Goal: Task Accomplishment & Management: Manage account settings

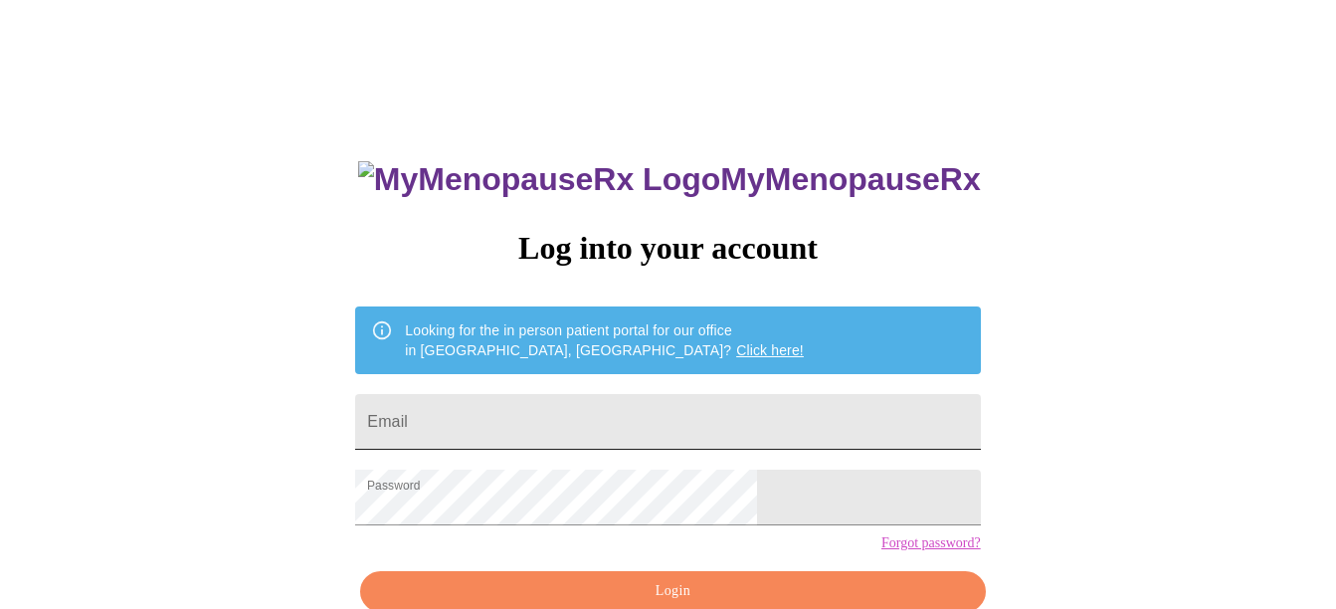
click at [566, 415] on input "Email" at bounding box center [667, 422] width 625 height 56
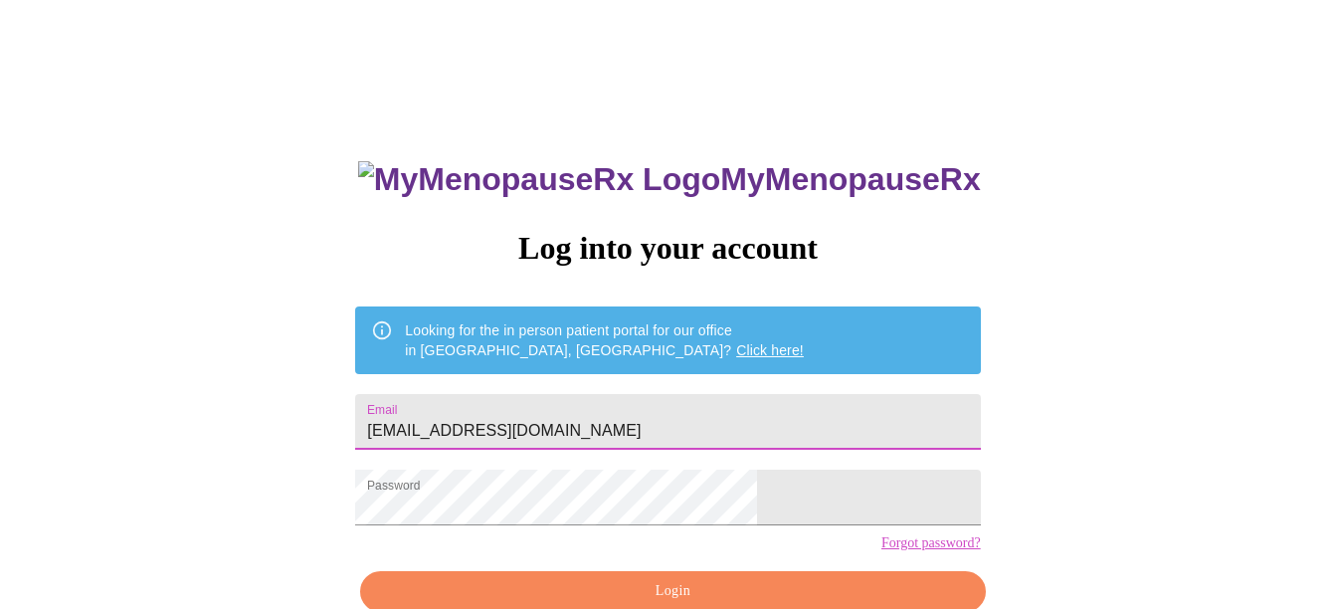
type input "kwilder00@yahoo.com"
click at [429, 439] on div "MyMenopauseRx Log into your account Looking for the in person patient portal fo…" at bounding box center [668, 373] width 1320 height 730
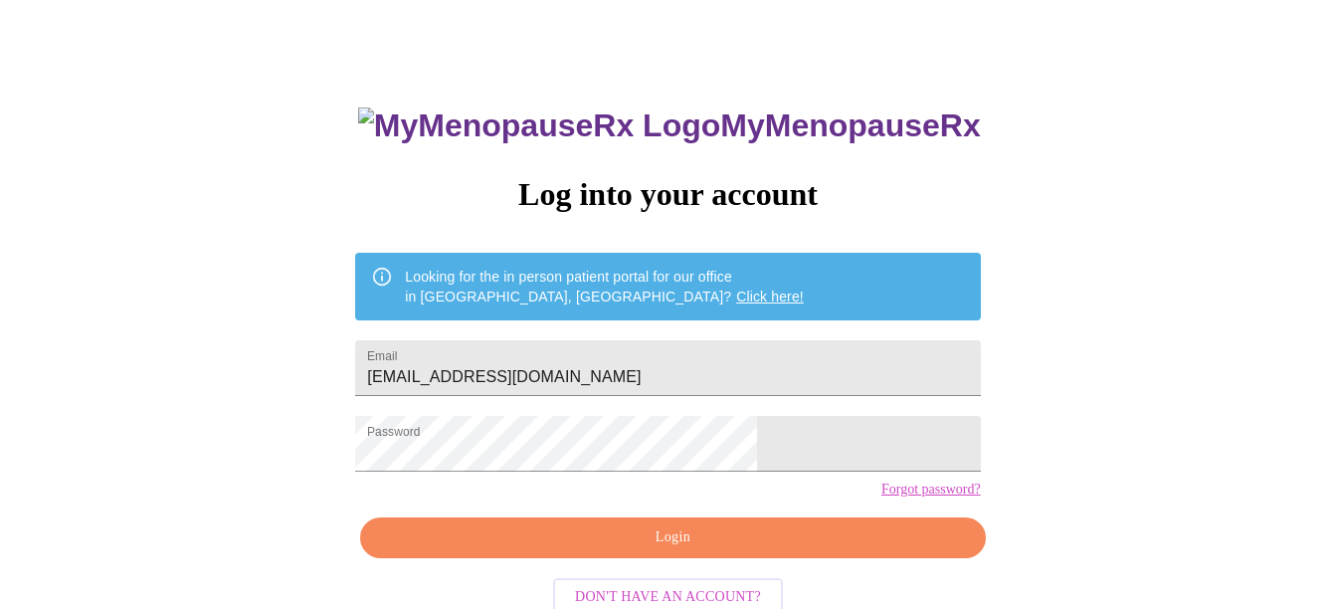
scroll to position [106, 0]
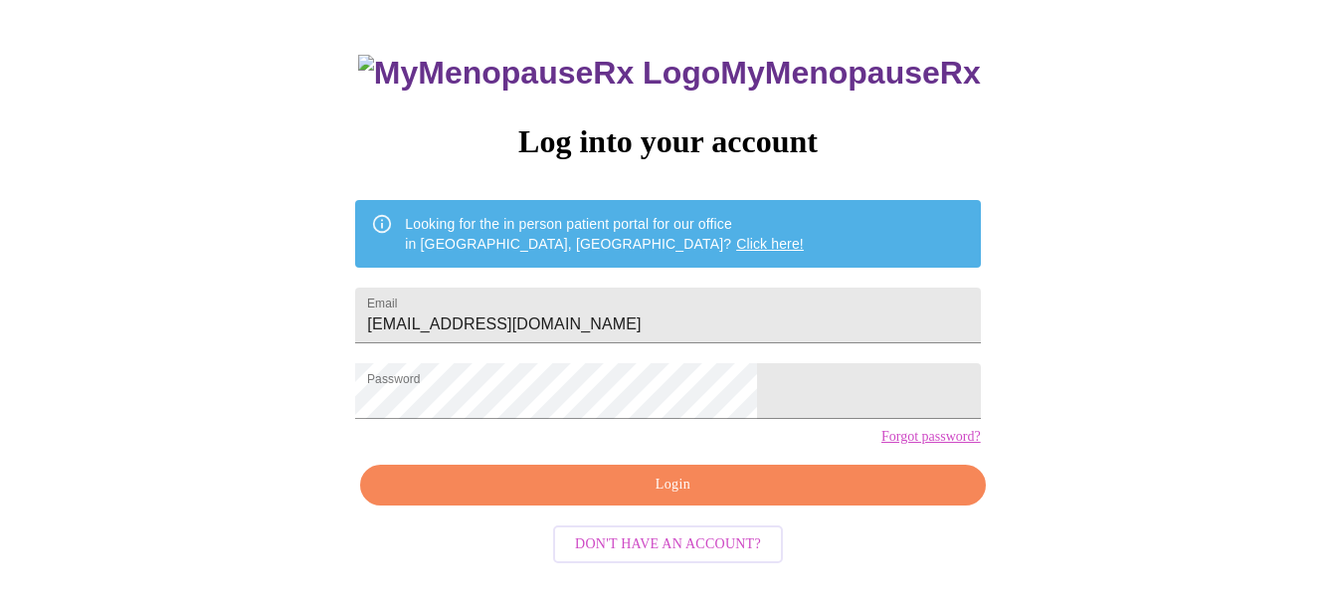
click at [596, 497] on span "Login" at bounding box center [672, 485] width 579 height 25
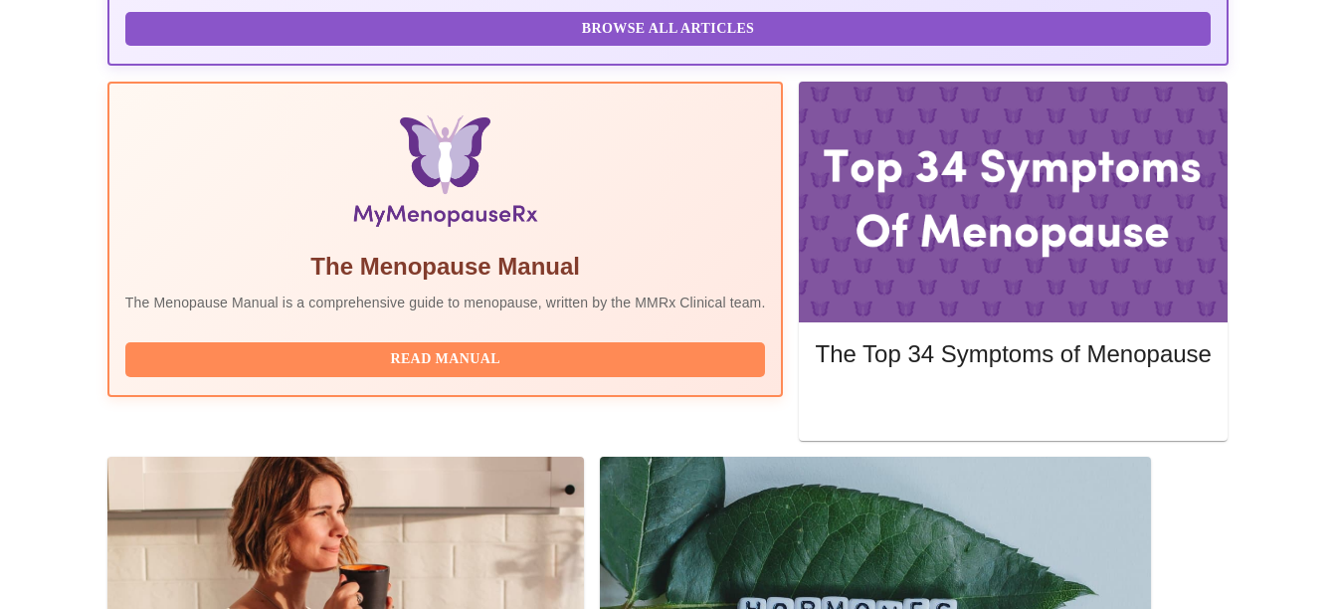
scroll to position [603, 0]
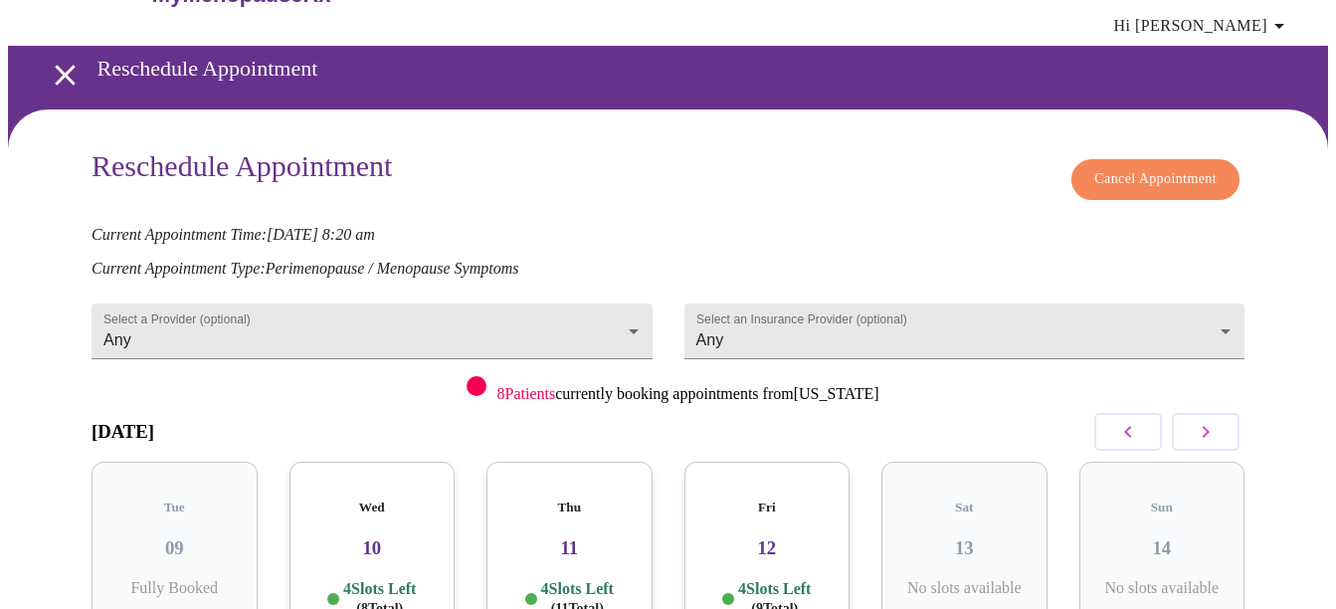
scroll to position [99, 0]
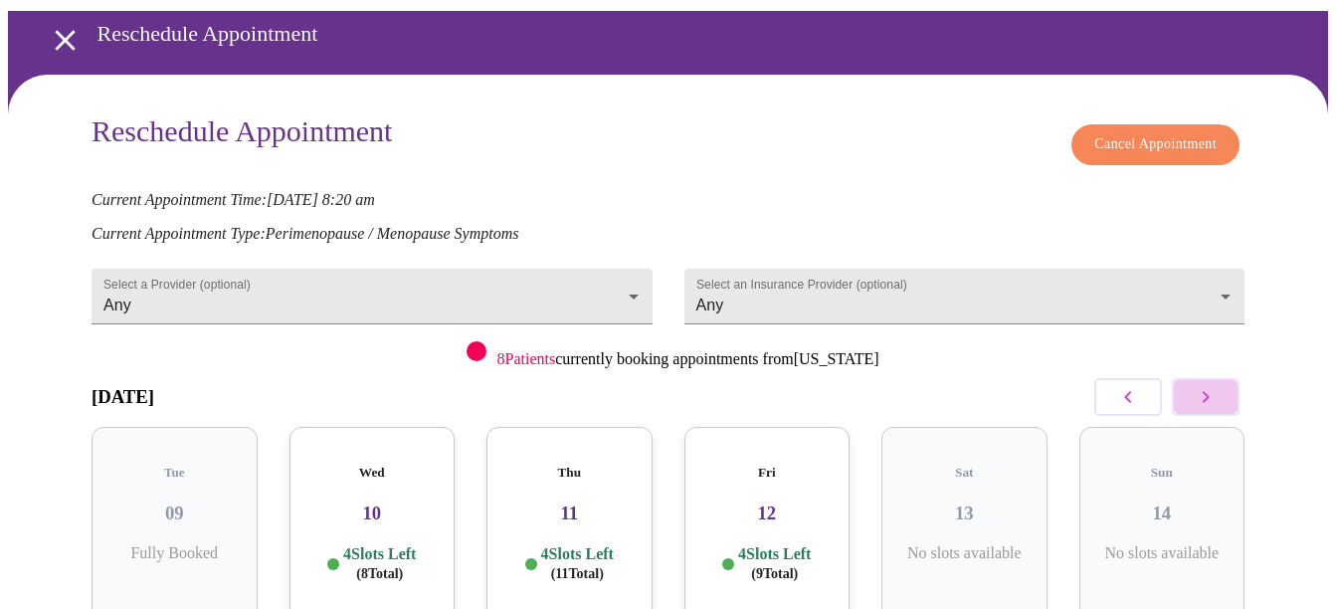
click at [1216, 385] on icon "button" at bounding box center [1206, 397] width 24 height 24
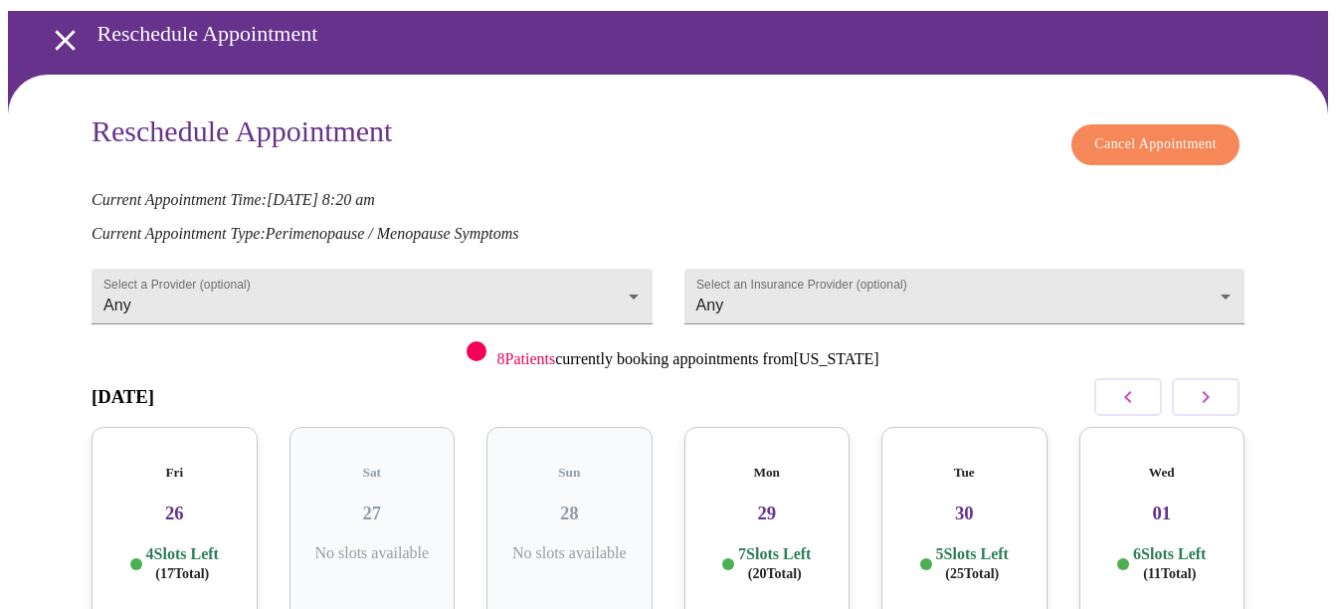
click at [1216, 385] on icon "button" at bounding box center [1206, 397] width 24 height 24
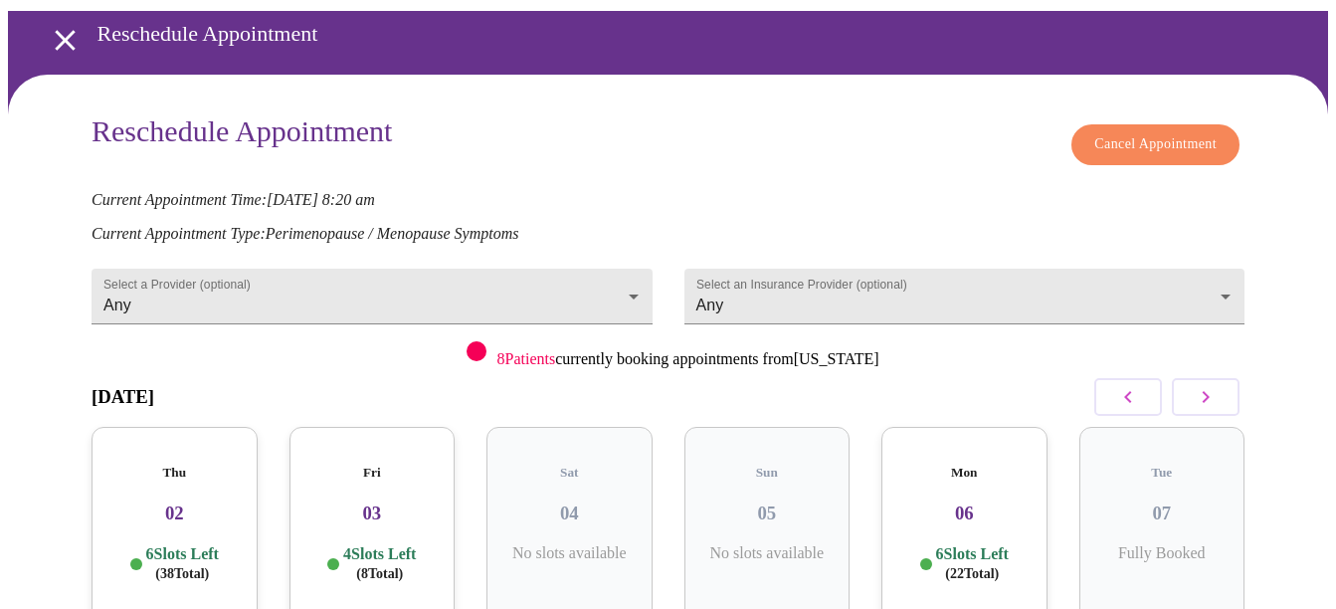
click at [144, 490] on div "Thu 02 6 Slots Left ( 38 Total)" at bounding box center [175, 530] width 166 height 206
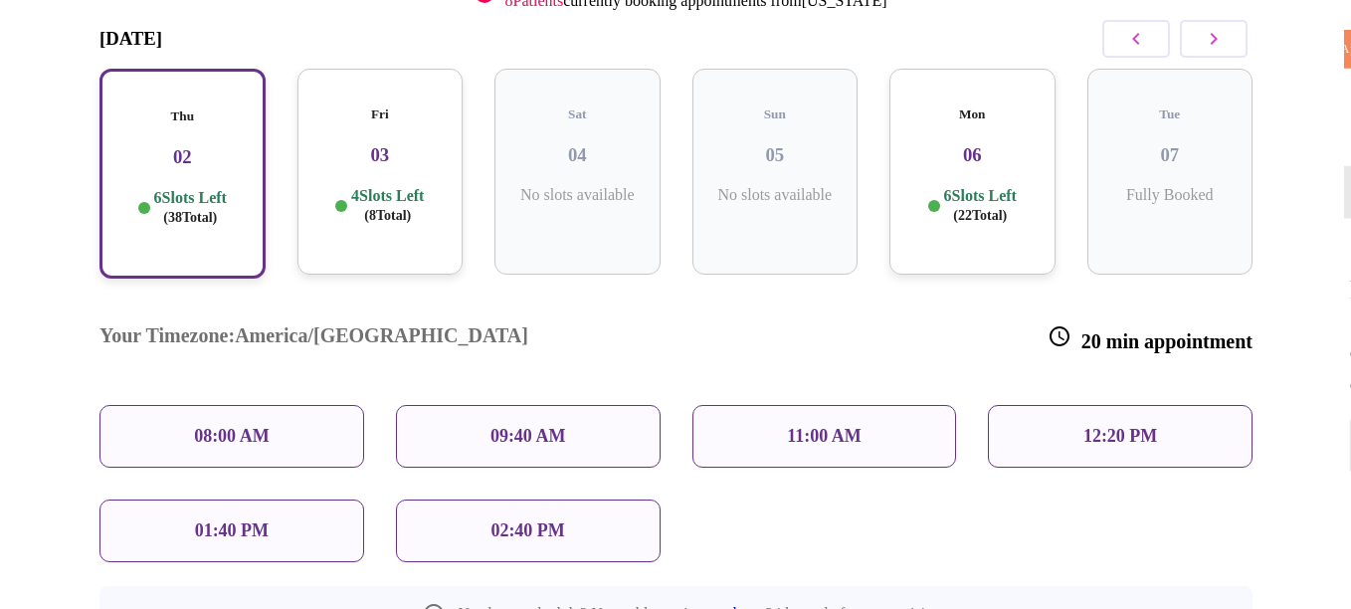
scroll to position [491, 0]
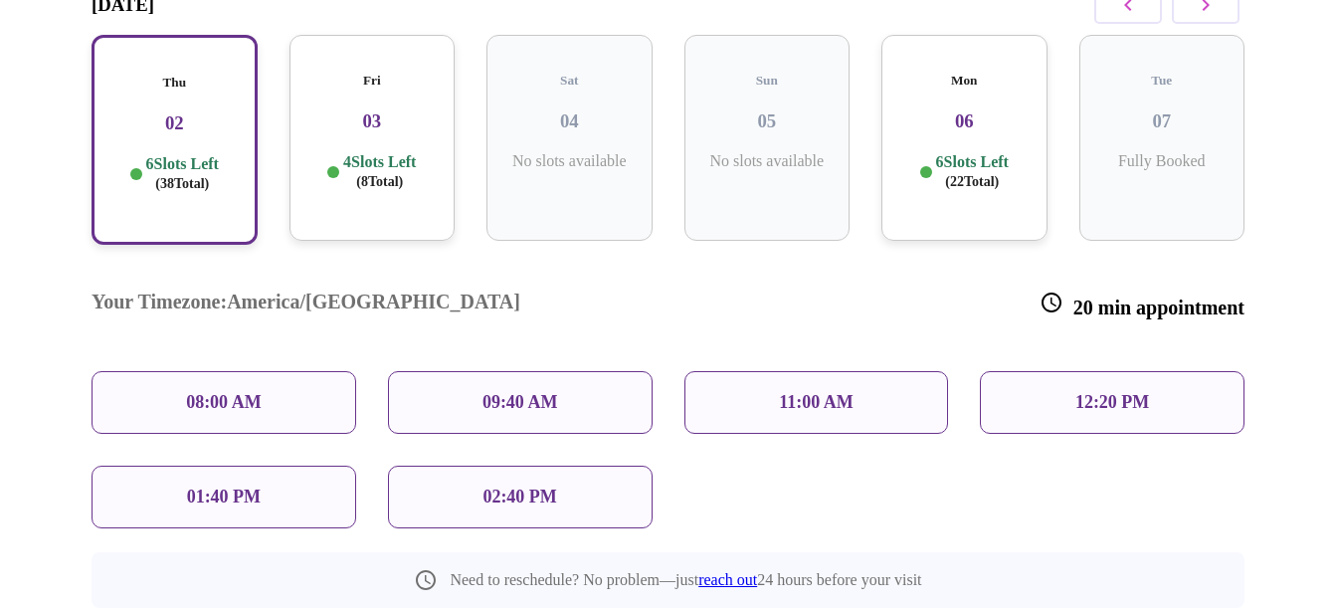
click at [207, 392] on p "08:00 AM" at bounding box center [224, 402] width 76 height 21
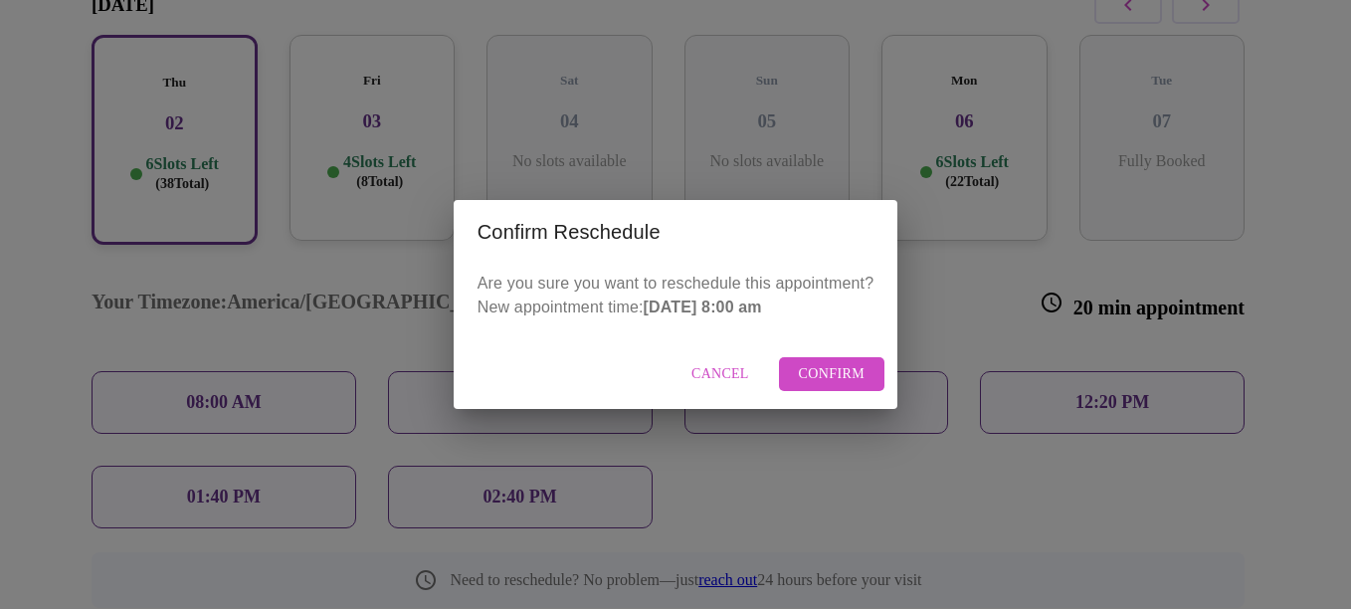
click at [835, 380] on span "Confirm" at bounding box center [832, 374] width 67 height 25
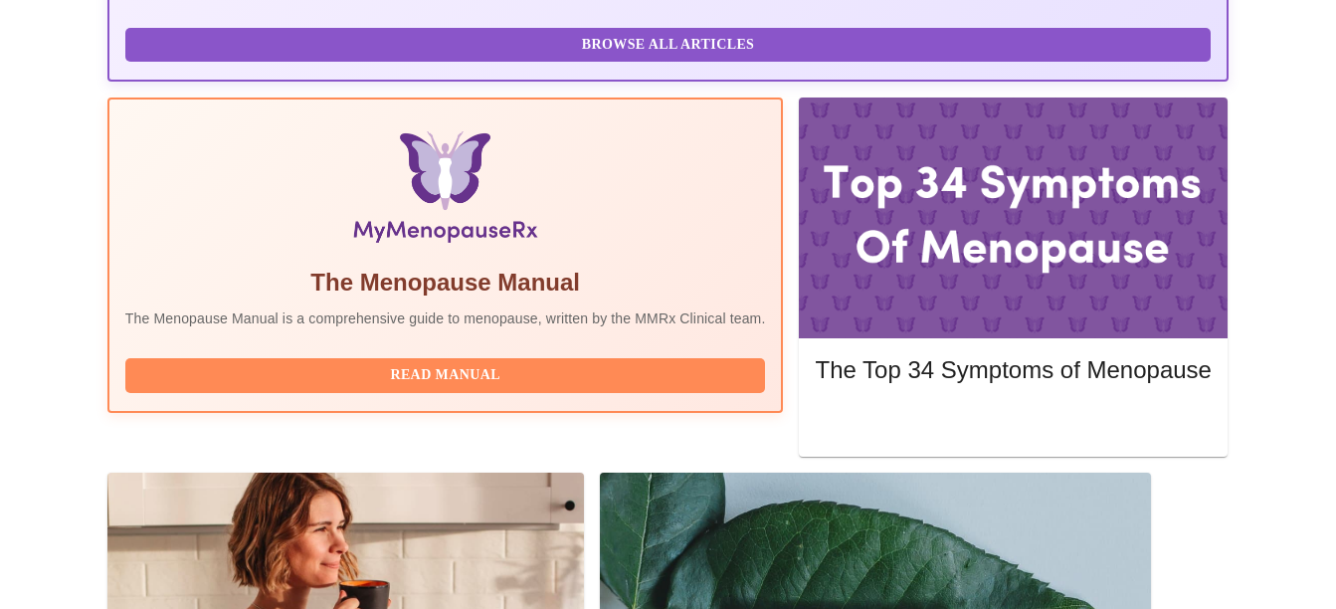
scroll to position [679, 0]
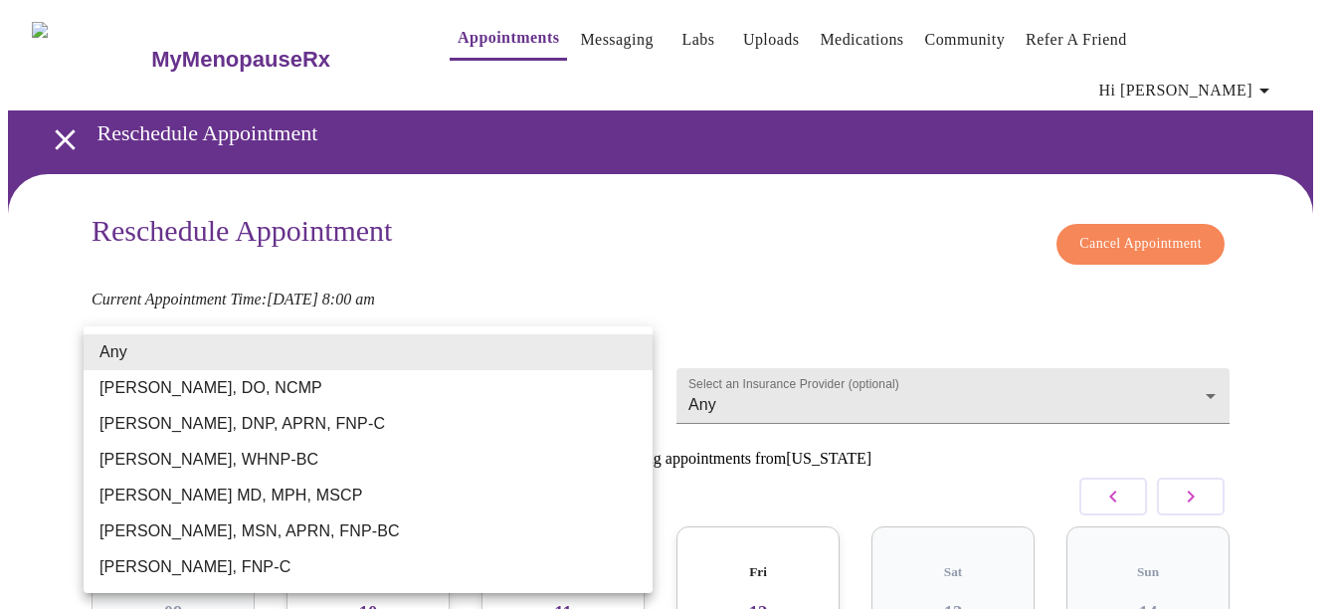
click at [359, 358] on body "MyMenopauseRx Appointments Messaging Labs Uploads Medications Community Refer a…" at bounding box center [668, 454] width 1320 height 893
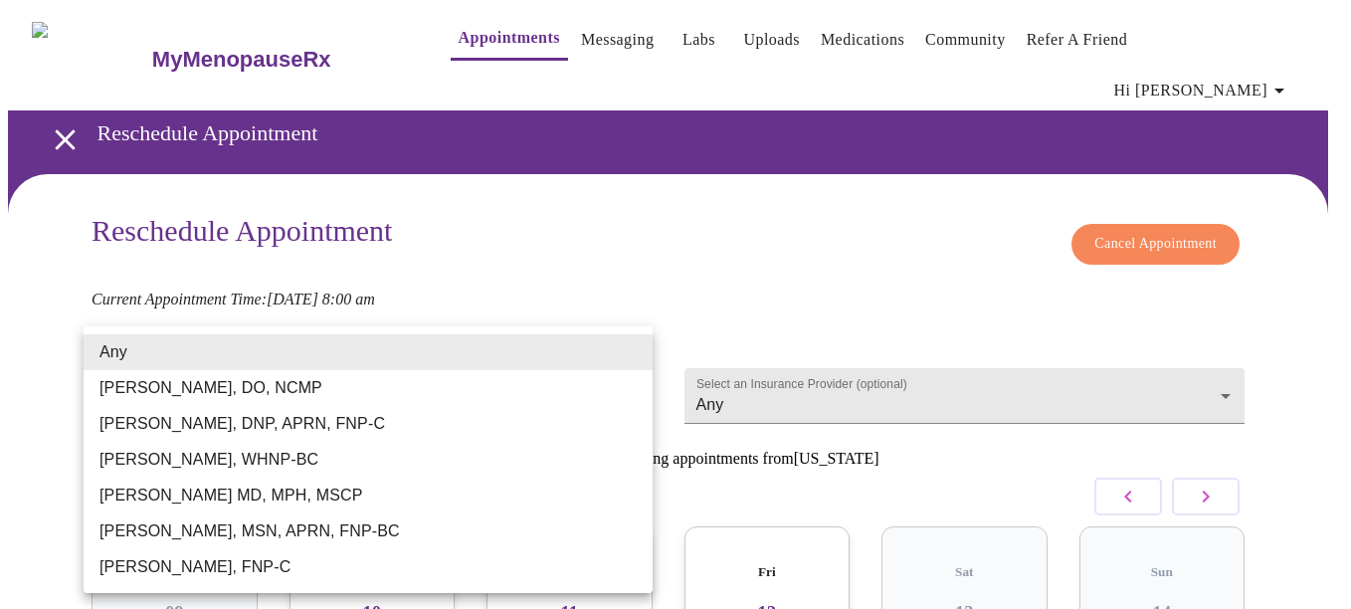
click at [325, 451] on li "[PERSON_NAME], WHNP-BC" at bounding box center [368, 460] width 569 height 36
type input "[PERSON_NAME], WHNP-BC"
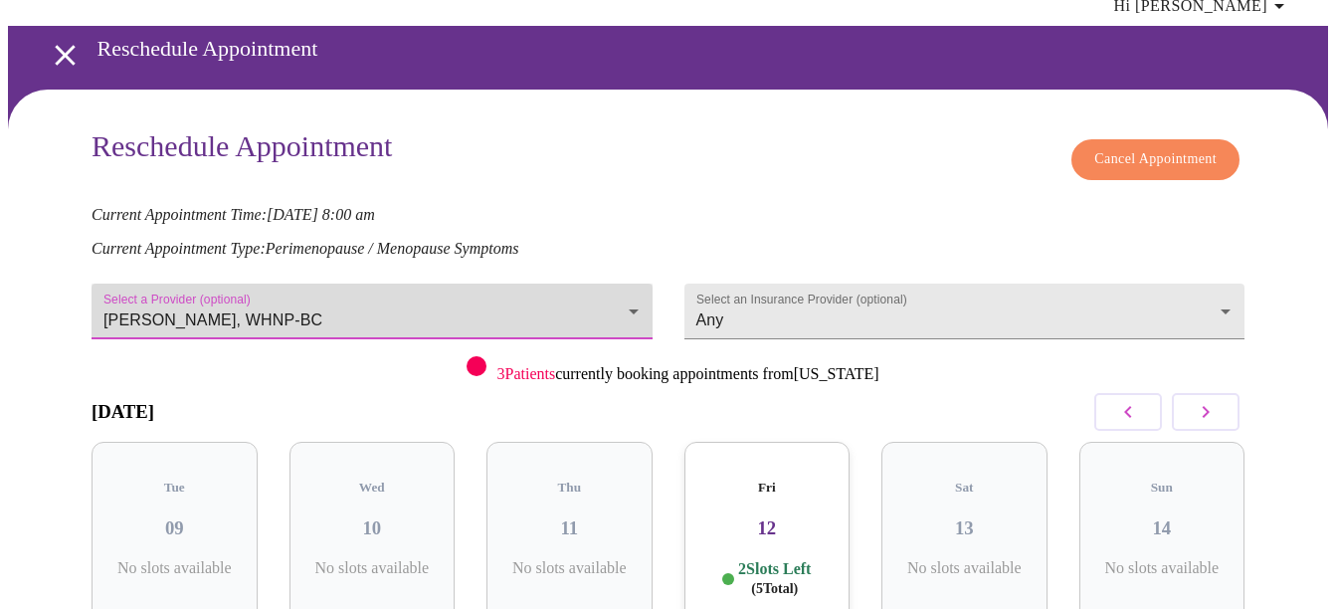
scroll to position [199, 0]
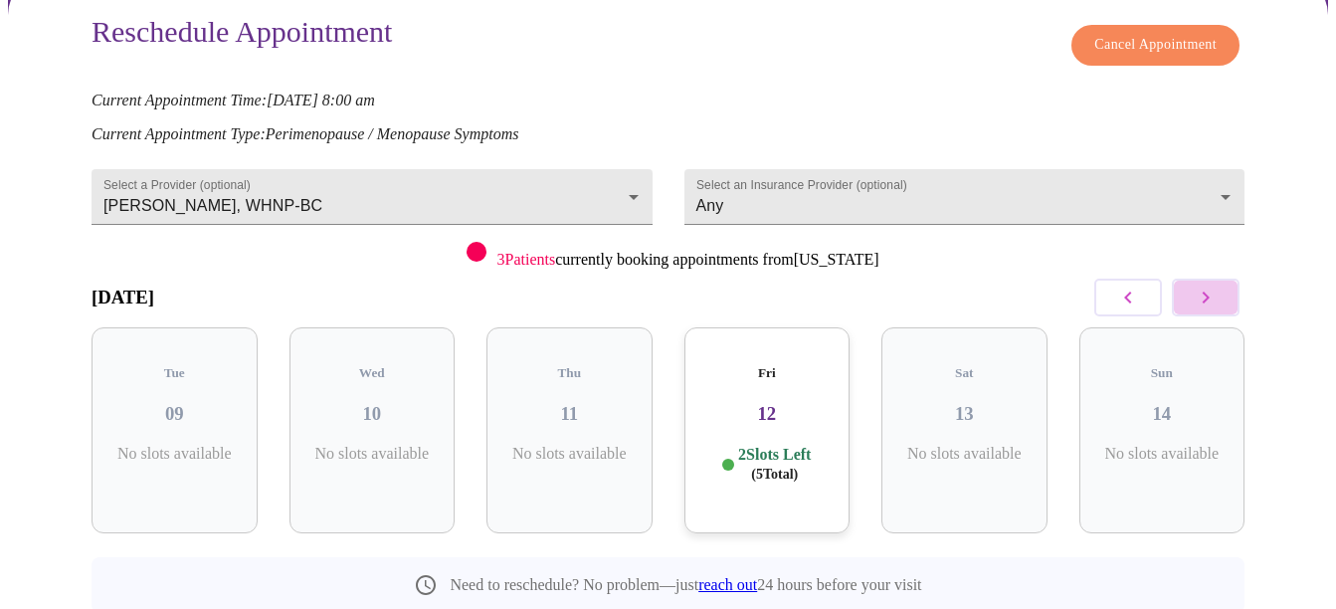
click at [1218, 286] on icon "button" at bounding box center [1206, 298] width 24 height 24
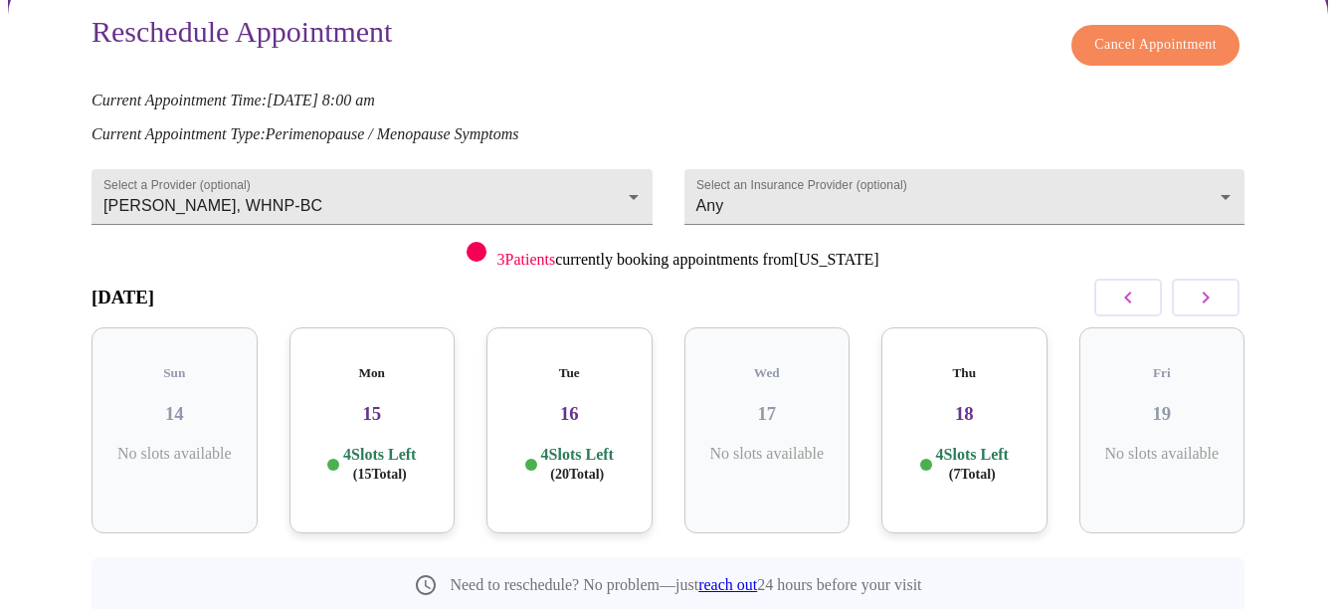
click at [1218, 286] on icon "button" at bounding box center [1206, 298] width 24 height 24
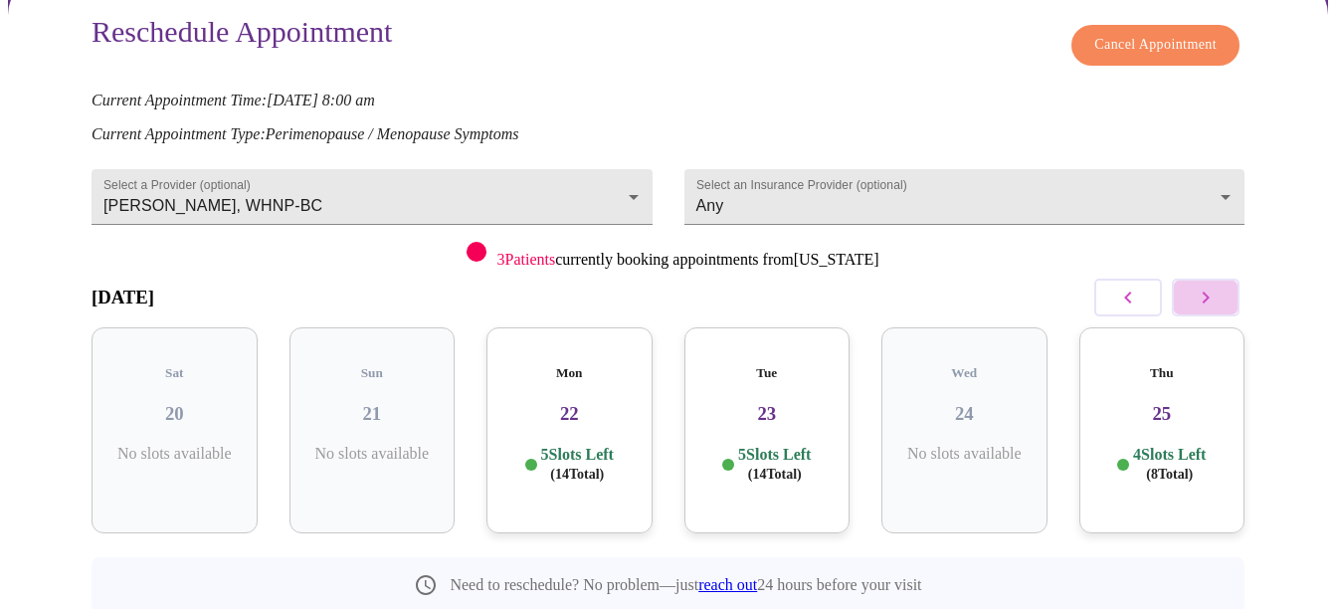
click at [1218, 286] on icon "button" at bounding box center [1206, 298] width 24 height 24
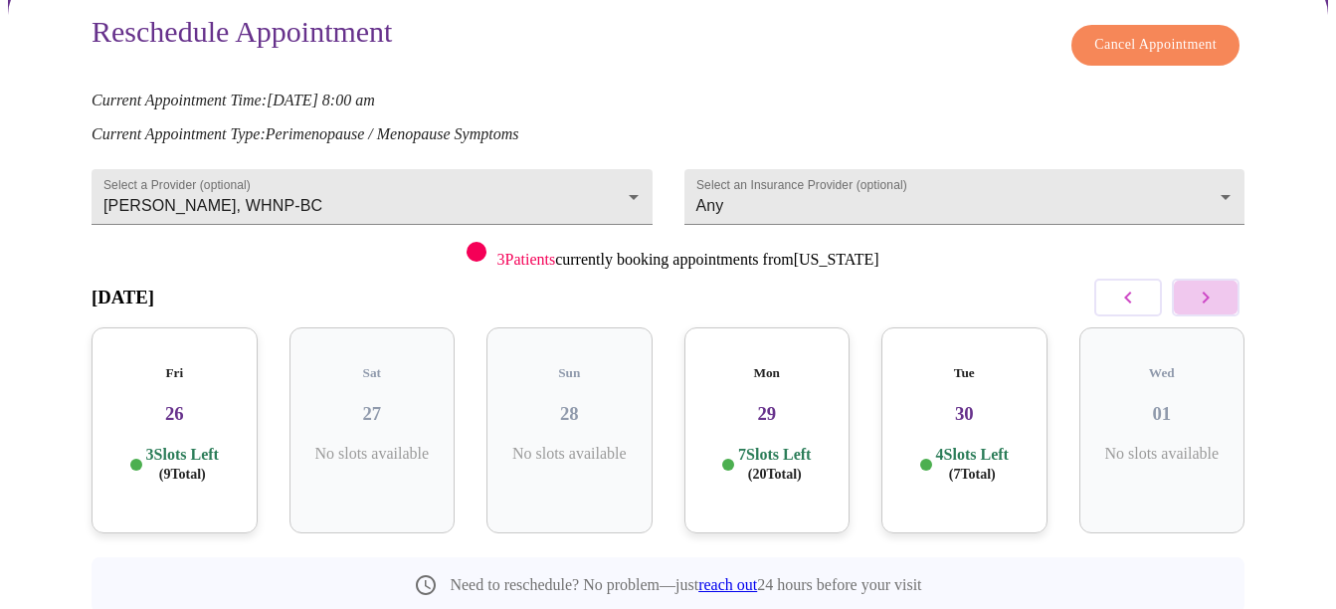
click at [1218, 286] on icon "button" at bounding box center [1206, 298] width 24 height 24
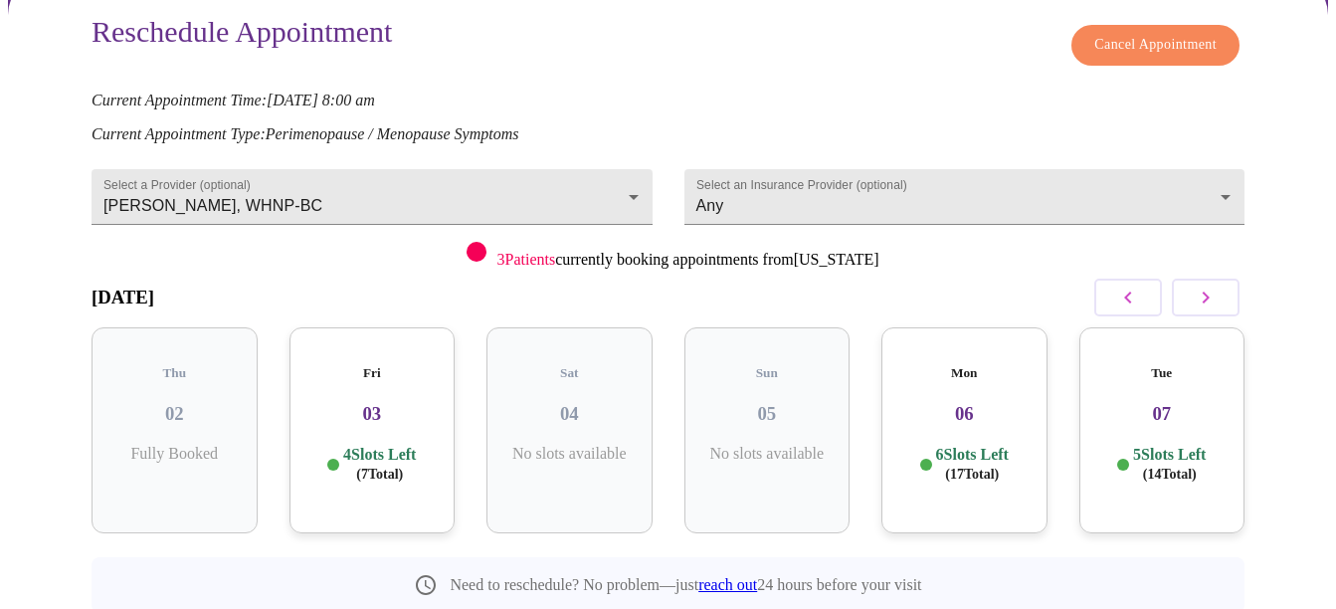
click at [1153, 279] on button "button" at bounding box center [1128, 298] width 68 height 38
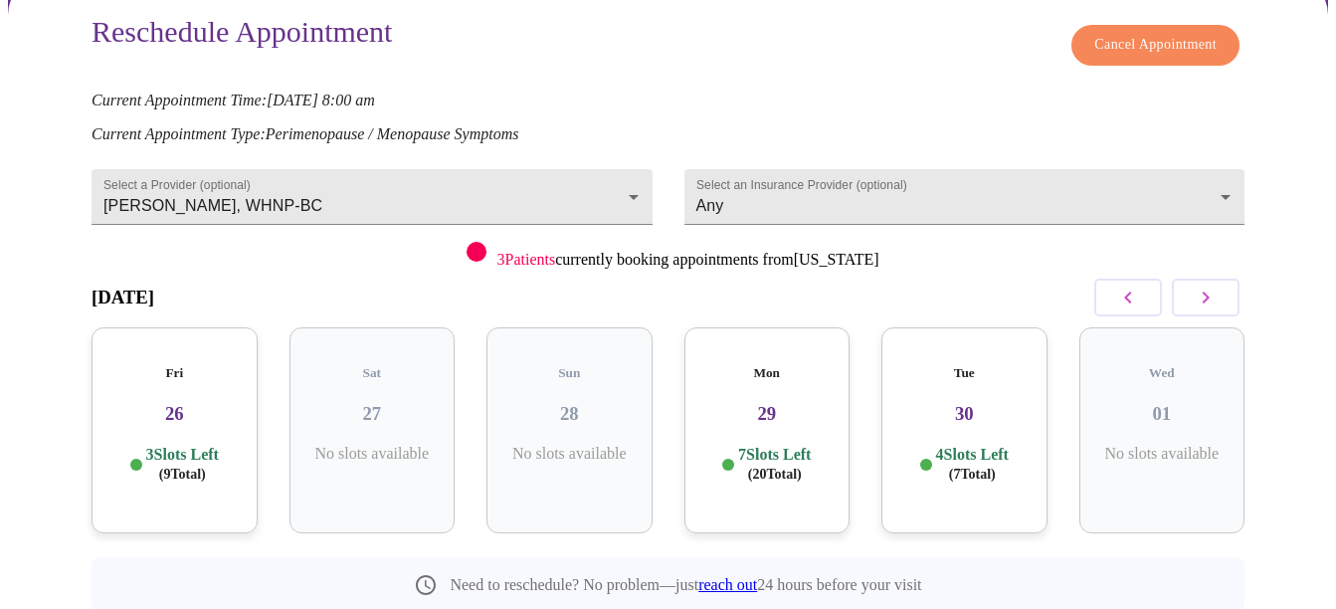
click at [987, 403] on h3 "30" at bounding box center [964, 414] width 134 height 22
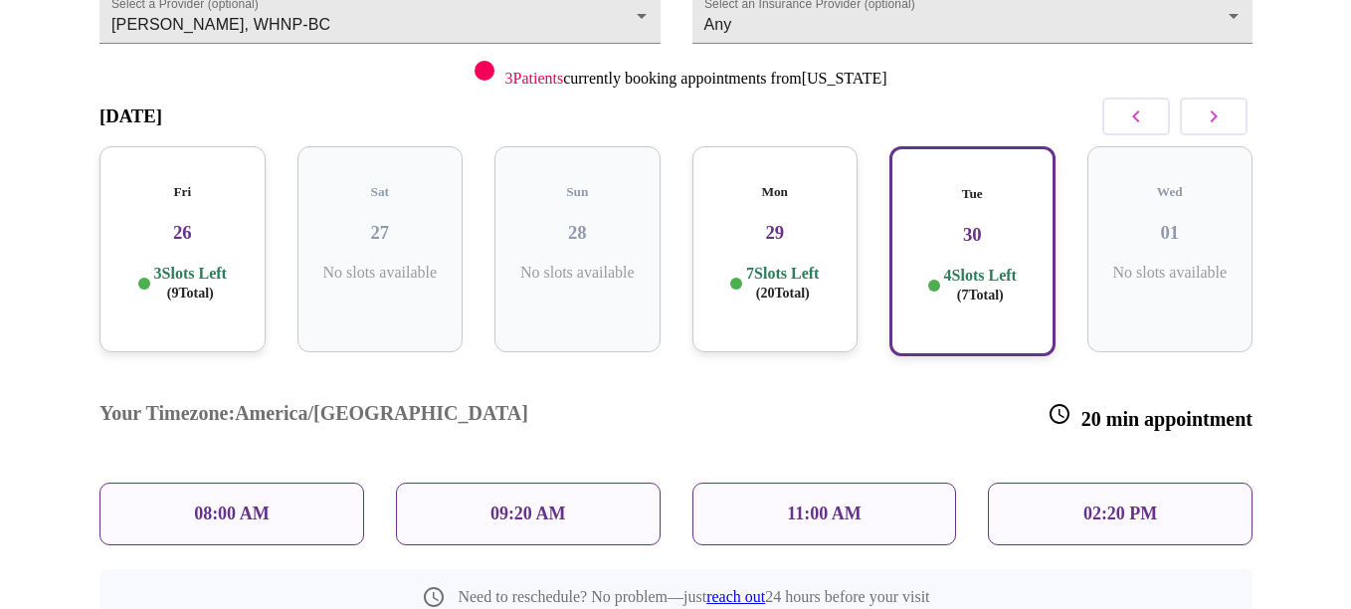
scroll to position [391, 0]
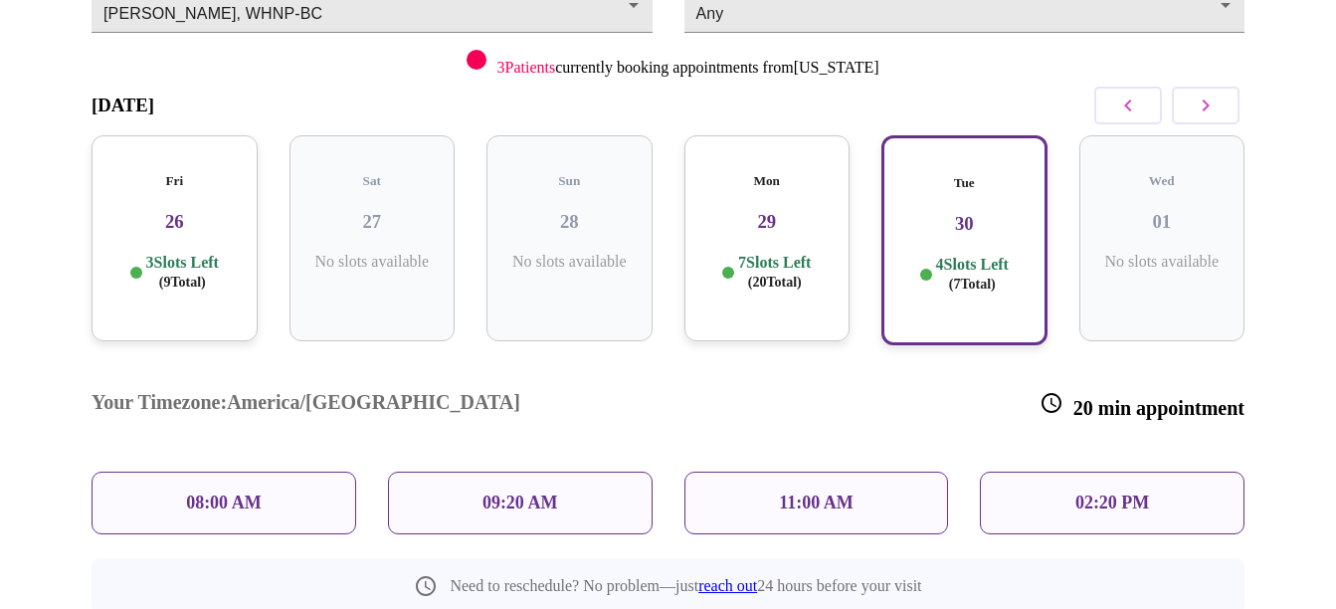
click at [217, 492] on p "08:00 AM" at bounding box center [224, 502] width 76 height 21
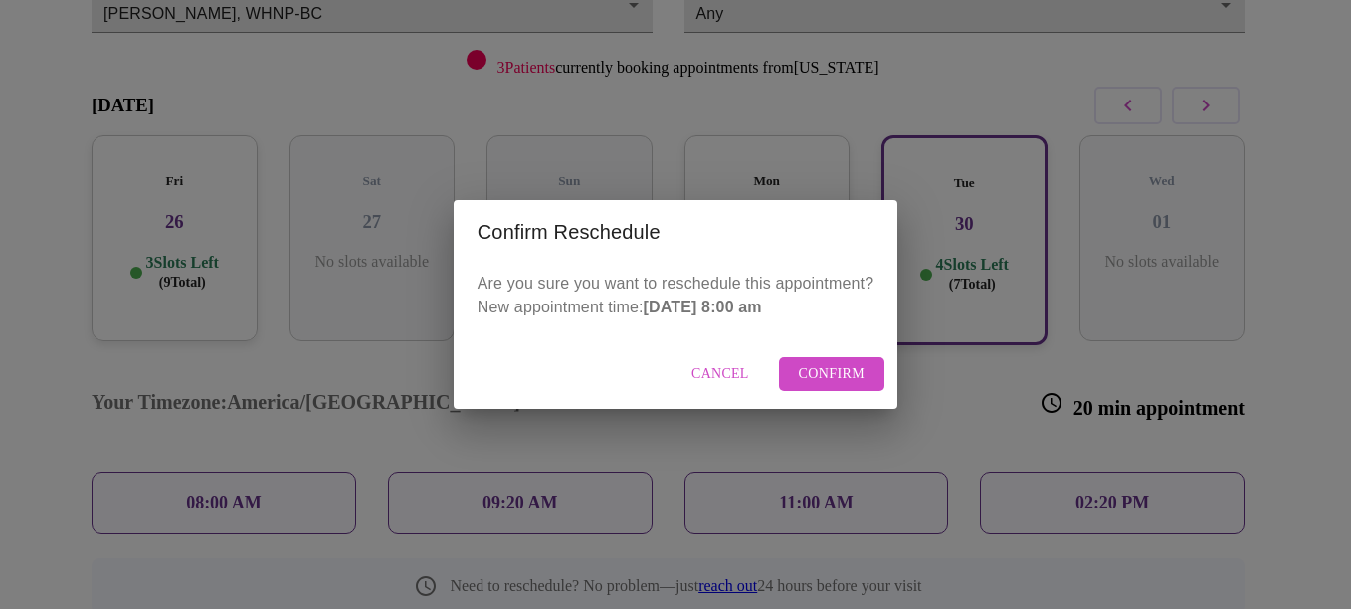
click at [860, 373] on span "Confirm" at bounding box center [832, 374] width 67 height 25
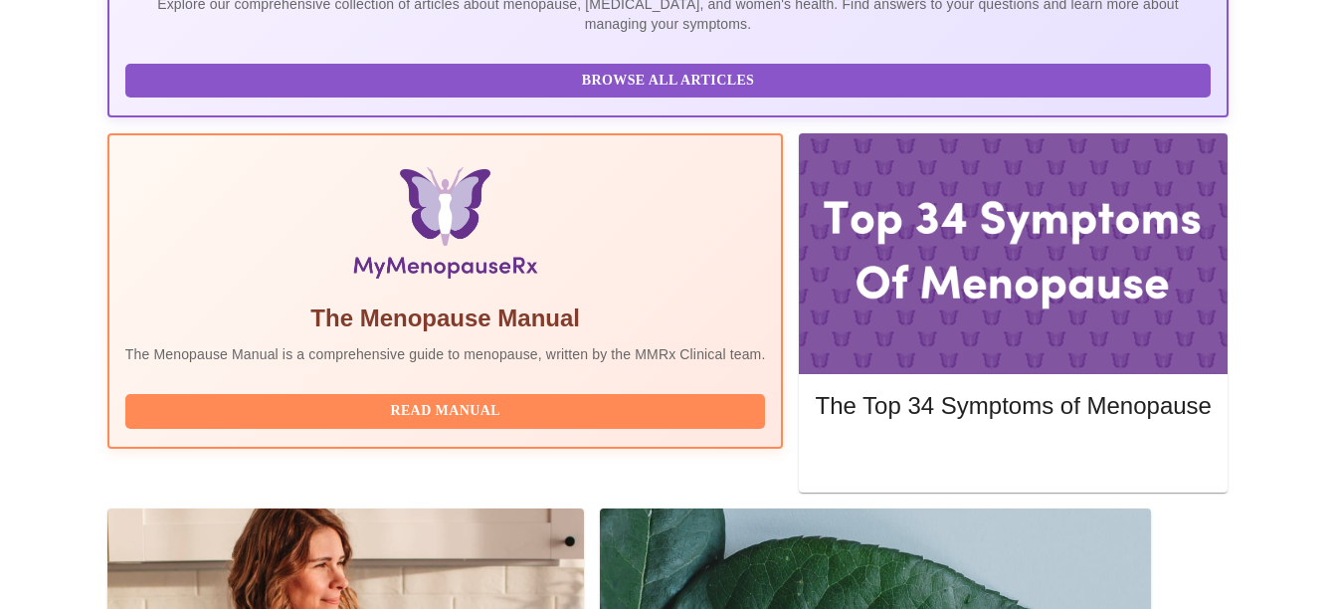
scroll to position [579, 0]
